Goal: Task Accomplishment & Management: Manage account settings

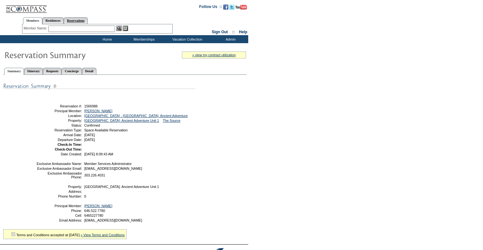
click at [88, 22] on link "Reservations" at bounding box center [76, 20] width 24 height 7
click at [60, 29] on input "text" at bounding box center [61, 29] width 28 height 6
paste input "1801941"
type input "1801941"
click input "Send" at bounding box center [0, 0] width 0 height 0
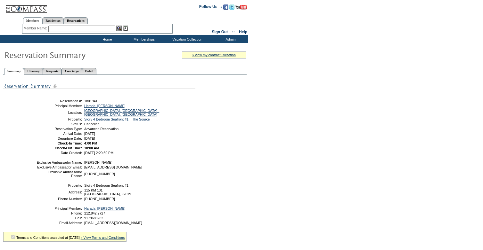
click at [329, 140] on form "Follow Us ::" at bounding box center [241, 139] width 483 height 279
click at [97, 69] on link "Detail" at bounding box center [89, 71] width 15 height 7
